Goal: Register for event/course: Sign up to attend an event or enroll in a course

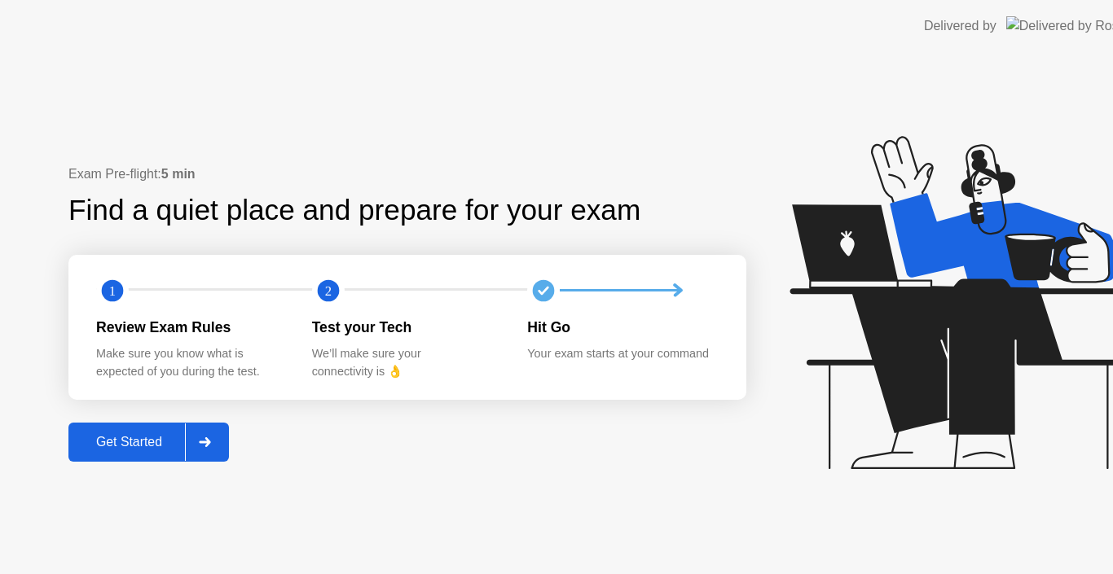
click at [882, 367] on icon at bounding box center [959, 302] width 341 height 333
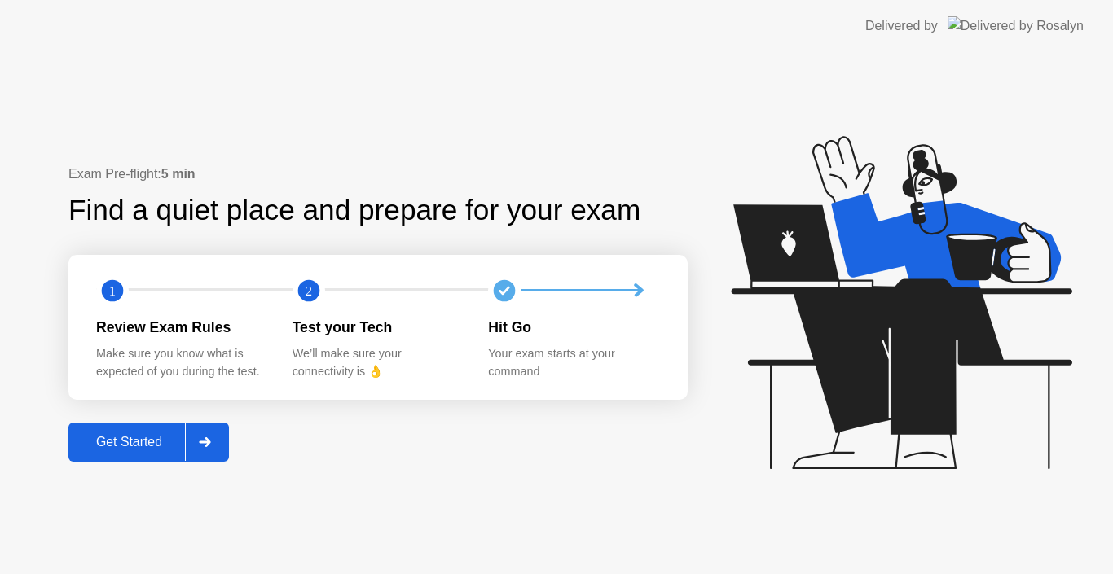
click at [152, 450] on div "Get Started" at bounding box center [129, 442] width 112 height 15
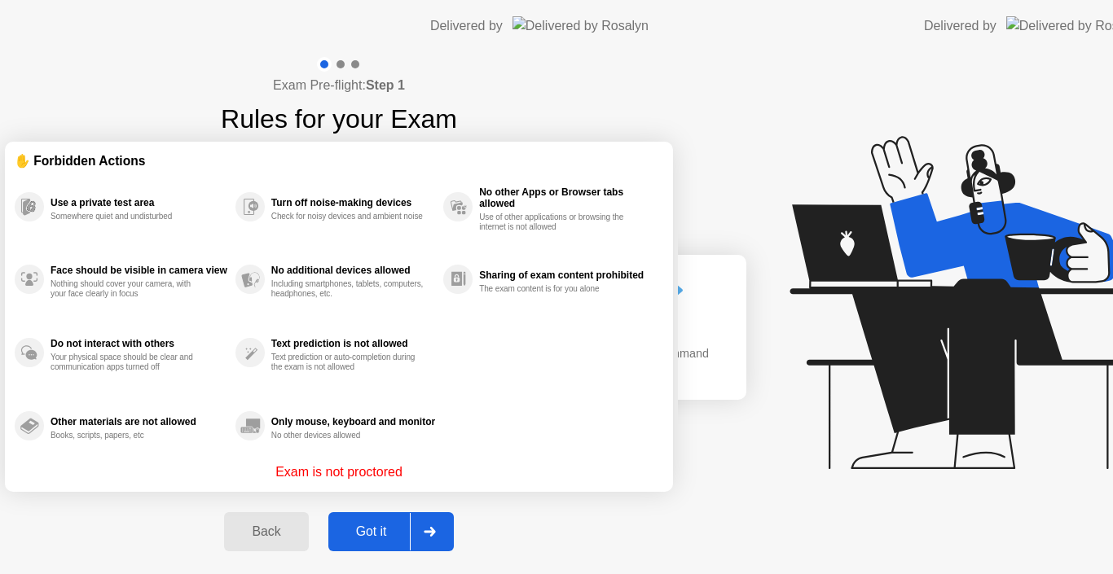
click at [155, 451] on div "Exam Pre-flight: Step 1 Rules for your Exam ✋ Forbidden Actions Use a private t…" at bounding box center [339, 313] width 678 height 522
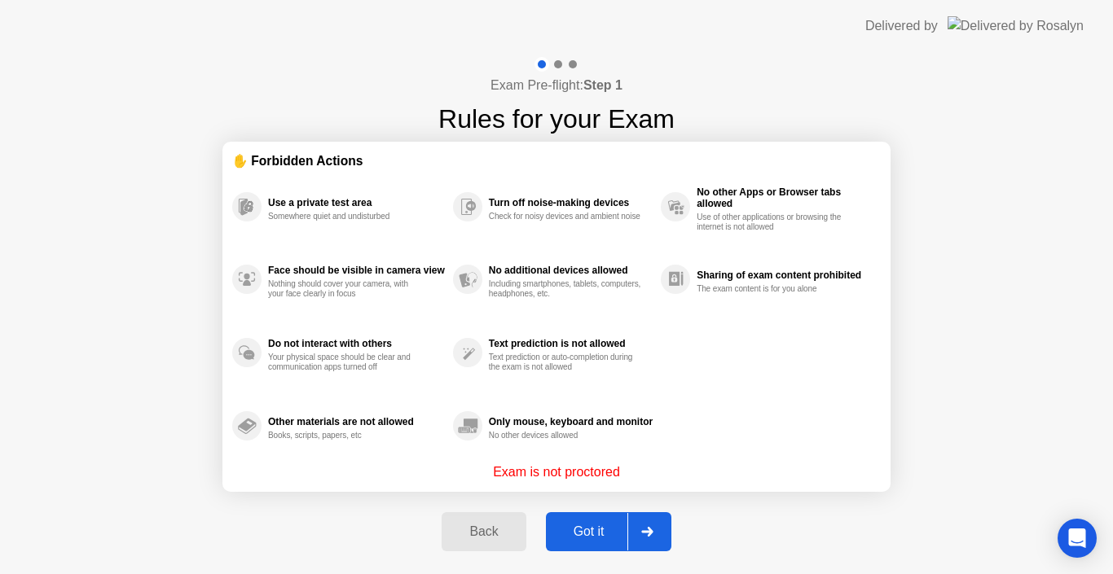
click at [587, 530] on div "Got it" at bounding box center [589, 532] width 77 height 15
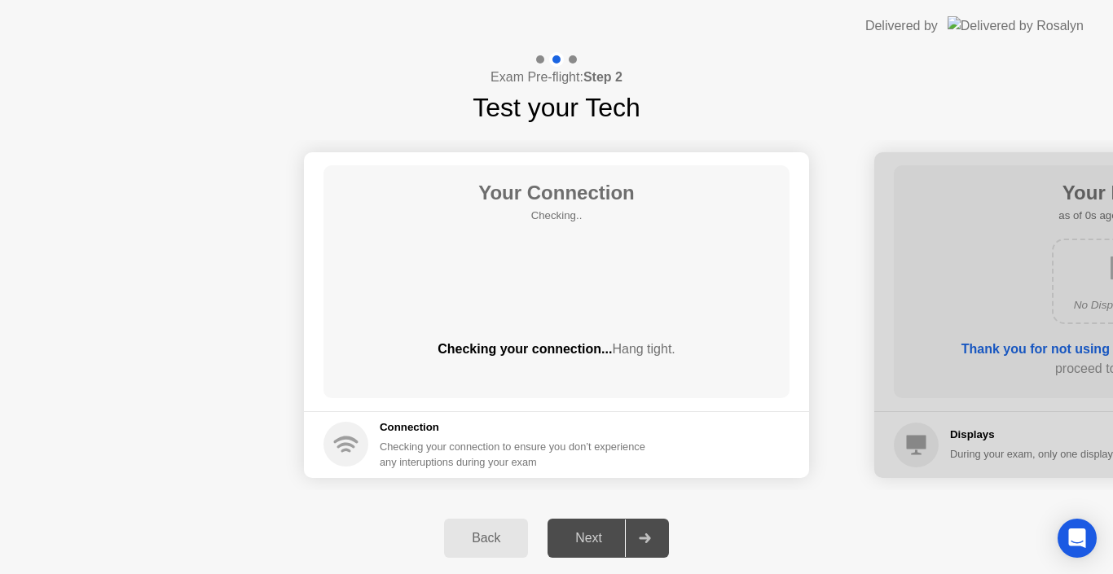
click at [608, 540] on div "Next" at bounding box center [588, 538] width 73 height 15
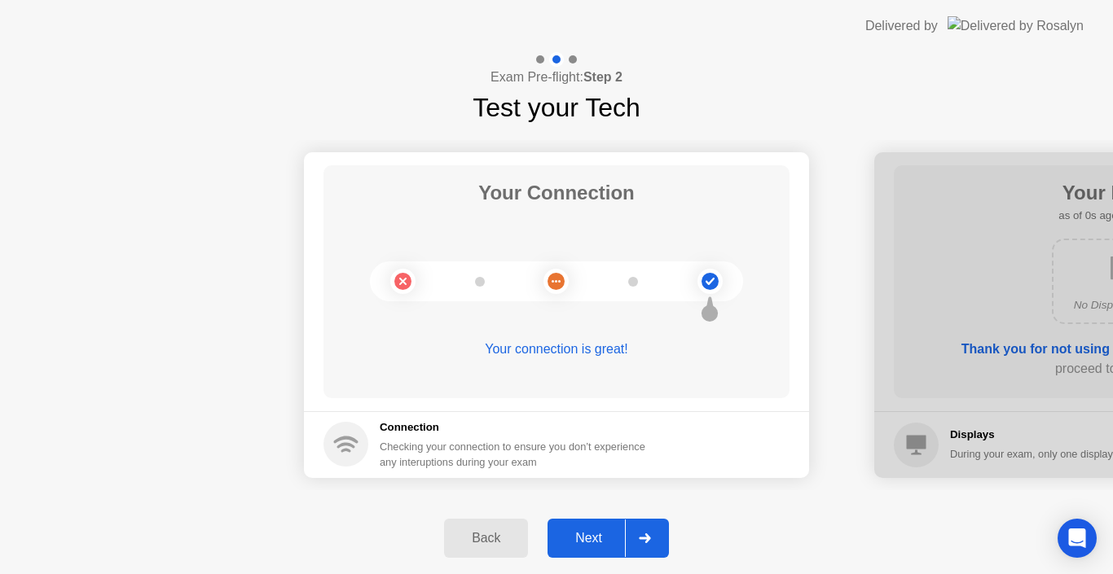
click at [608, 540] on div "Next" at bounding box center [588, 538] width 73 height 15
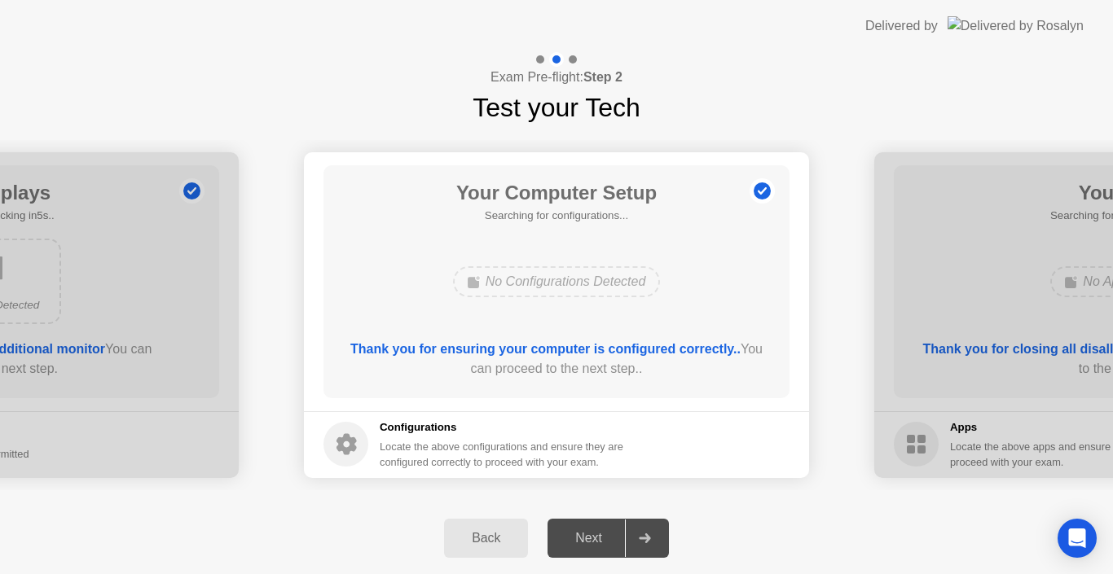
click at [608, 540] on div "Next" at bounding box center [588, 538] width 73 height 15
click at [614, 540] on div "Next" at bounding box center [588, 538] width 73 height 15
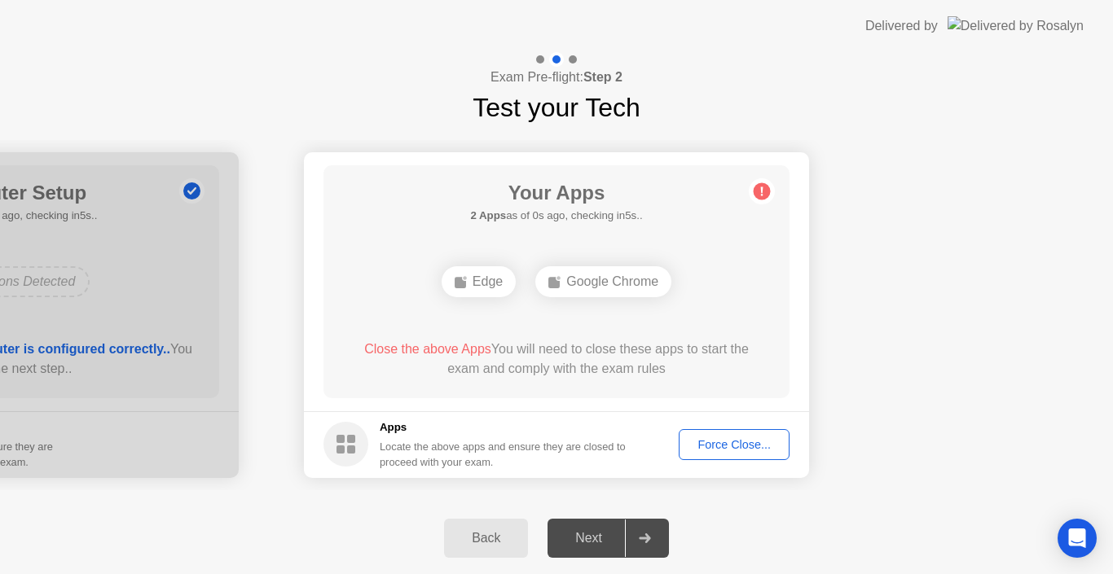
click at [718, 446] on div "Force Close..." at bounding box center [733, 444] width 99 height 13
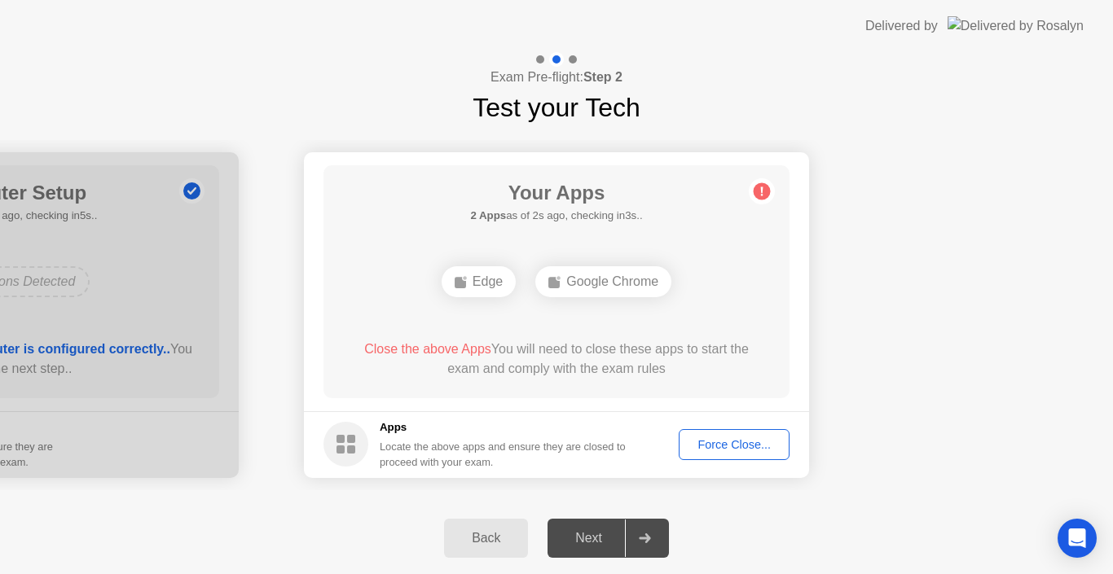
click at [695, 431] on button "Force Close..." at bounding box center [734, 444] width 111 height 31
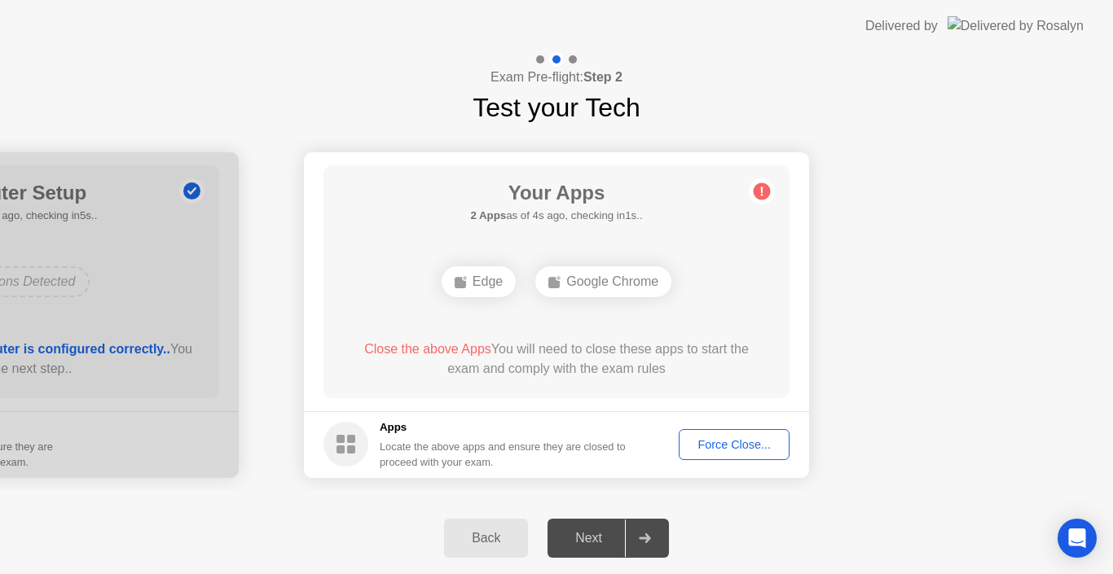
click at [692, 439] on div "Force Close..." at bounding box center [733, 444] width 99 height 13
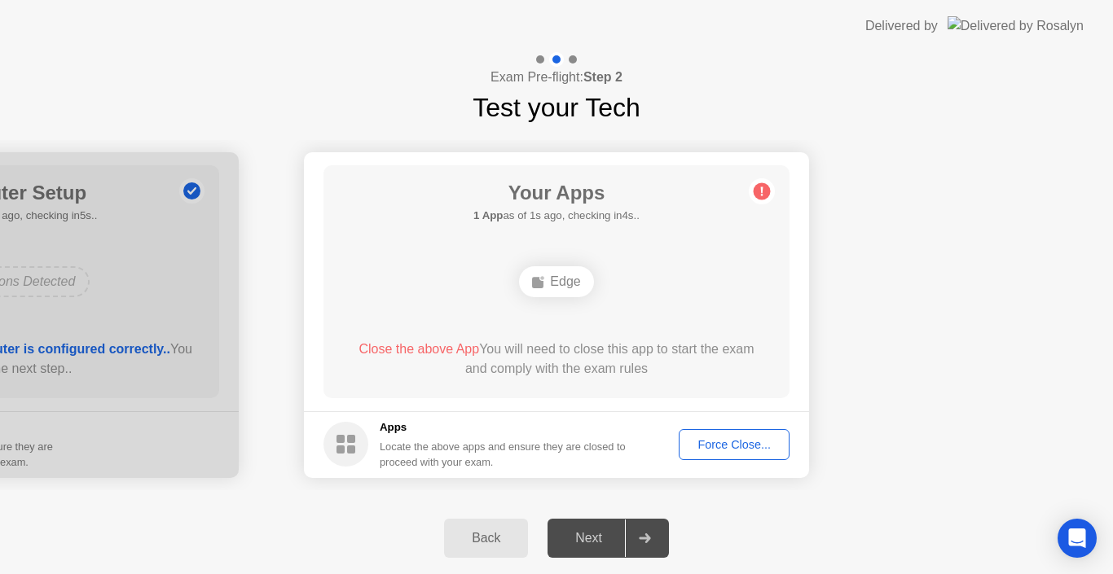
click at [663, 455] on footer "Apps Locate the above apps and ensure they are closed to proceed with your exam…" at bounding box center [556, 444] width 505 height 67
click at [670, 440] on footer "Apps Locate the above apps and ensure they are closed to proceed with your exam…" at bounding box center [556, 444] width 505 height 67
click at [687, 439] on div "Force Close..." at bounding box center [733, 444] width 99 height 13
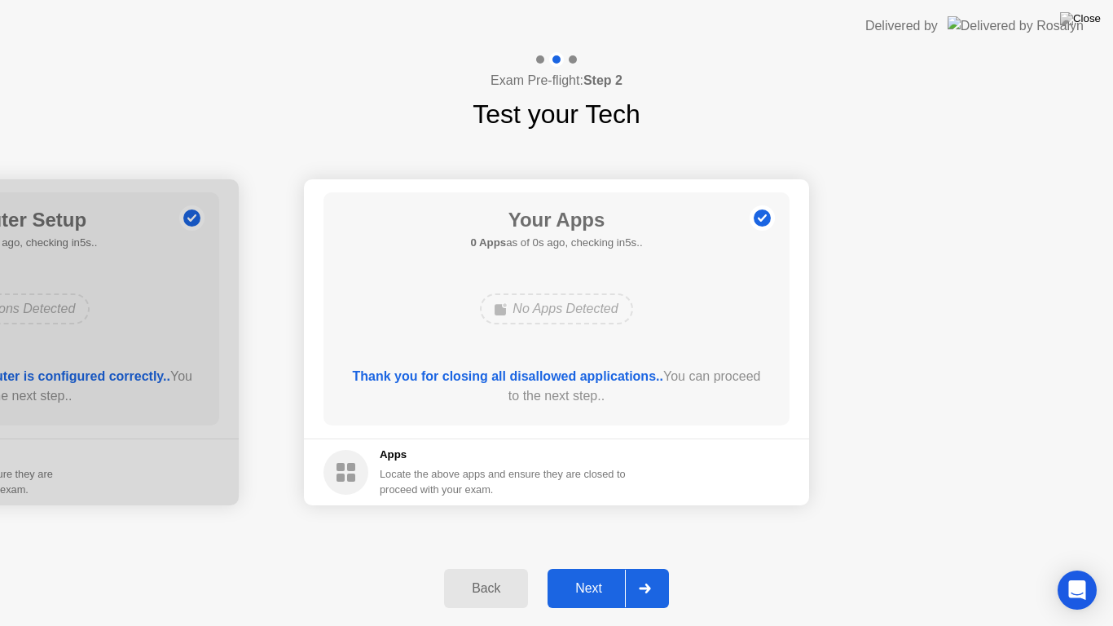
click at [596, 574] on div "Next" at bounding box center [588, 588] width 73 height 15
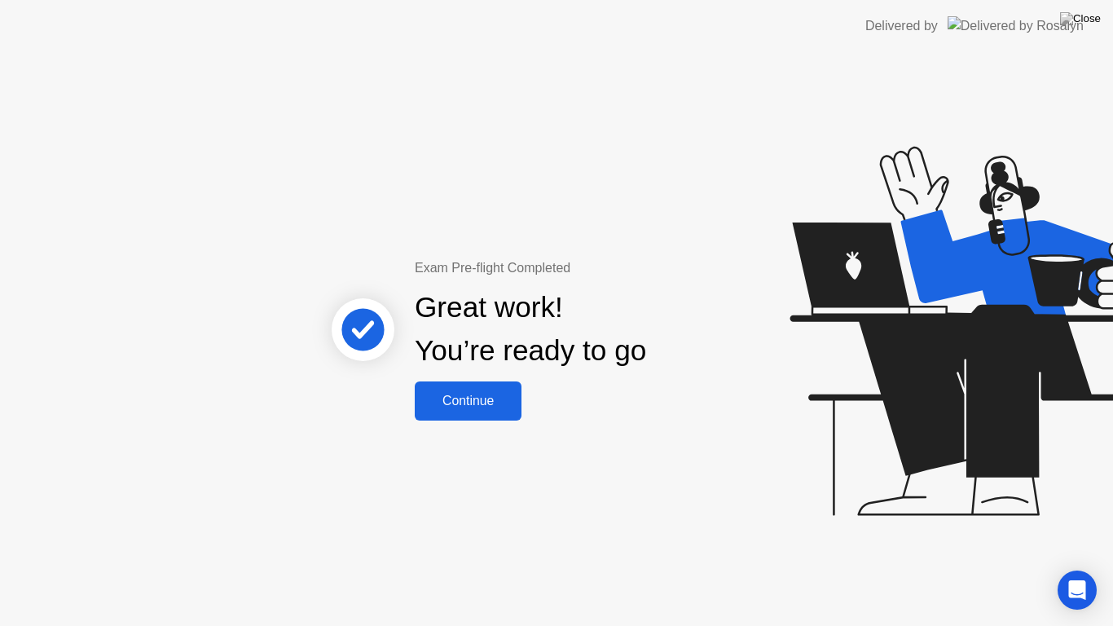
click at [482, 408] on div "Continue" at bounding box center [468, 400] width 97 height 15
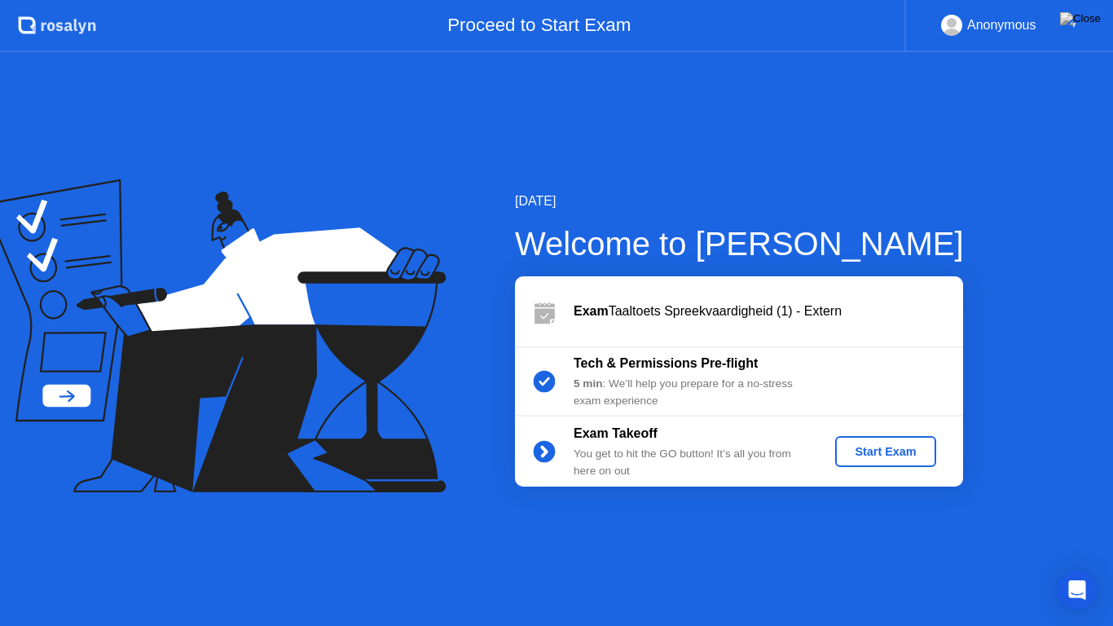
click at [881, 450] on div "Start Exam" at bounding box center [885, 451] width 87 height 13
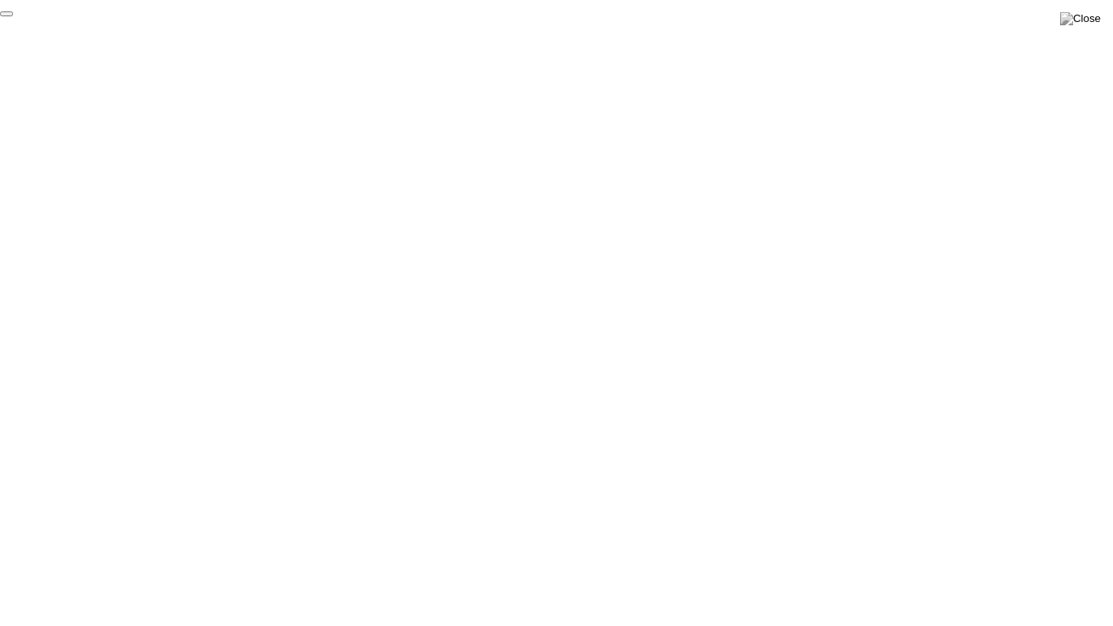
click div "End Proctoring Session"
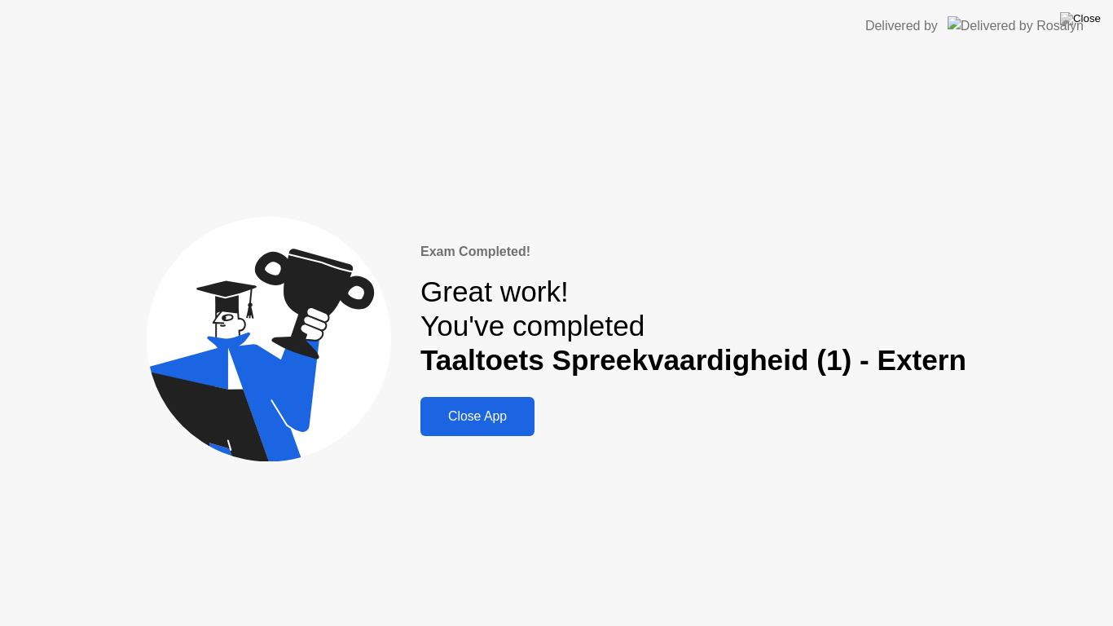
click at [455, 411] on div "Close App" at bounding box center [477, 416] width 104 height 15
